Goal: Information Seeking & Learning: Learn about a topic

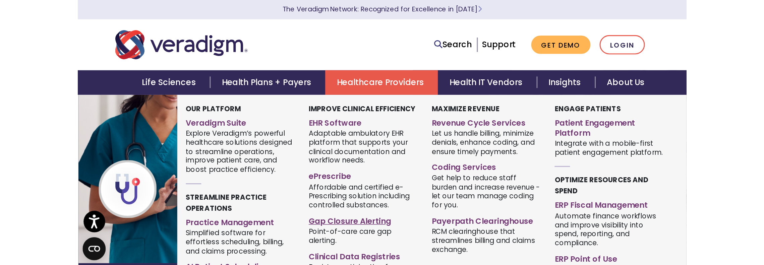
scroll to position [27, 0]
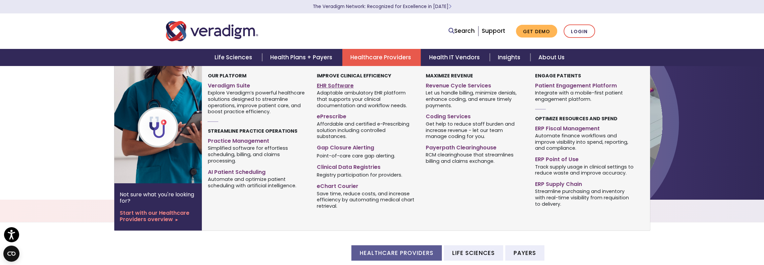
click at [342, 87] on link "EHR Software" at bounding box center [366, 85] width 99 height 10
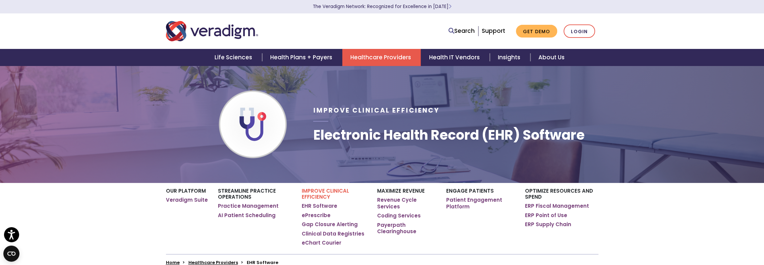
click at [598, 213] on div "Our Platform Veradigm Suite Streamline Practice Operations Practice Management …" at bounding box center [382, 218] width 442 height 71
click at [462, 33] on link "Search" at bounding box center [461, 30] width 26 height 9
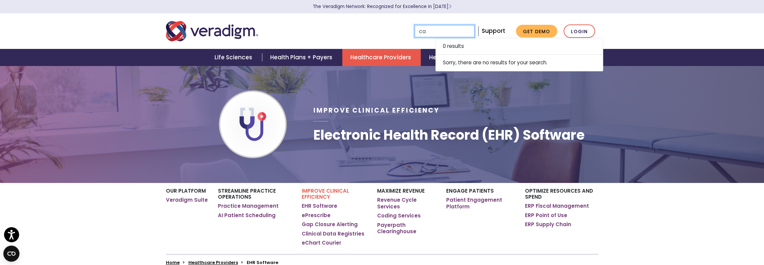
type input "c"
type input "C"
